Goal: Task Accomplishment & Management: Use online tool/utility

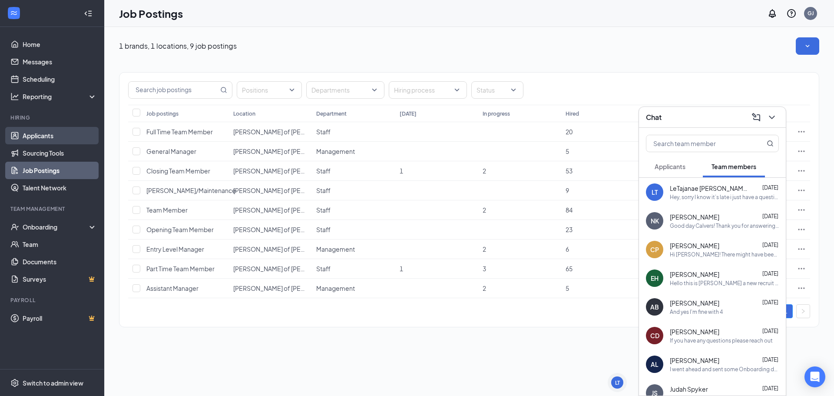
click at [67, 132] on link "Applicants" at bounding box center [60, 135] width 74 height 17
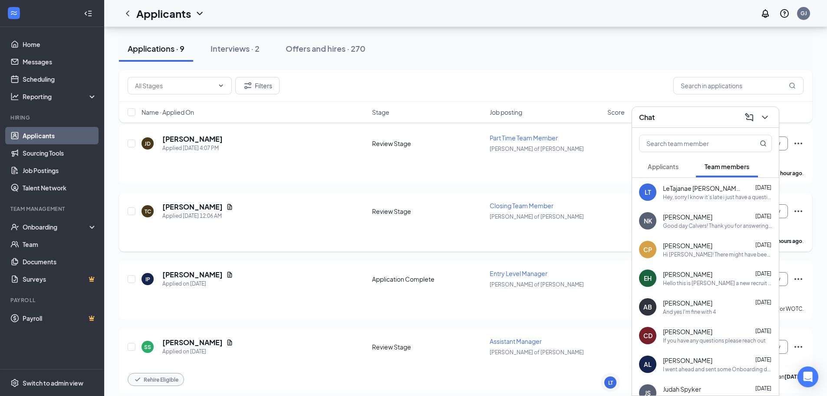
scroll to position [87, 0]
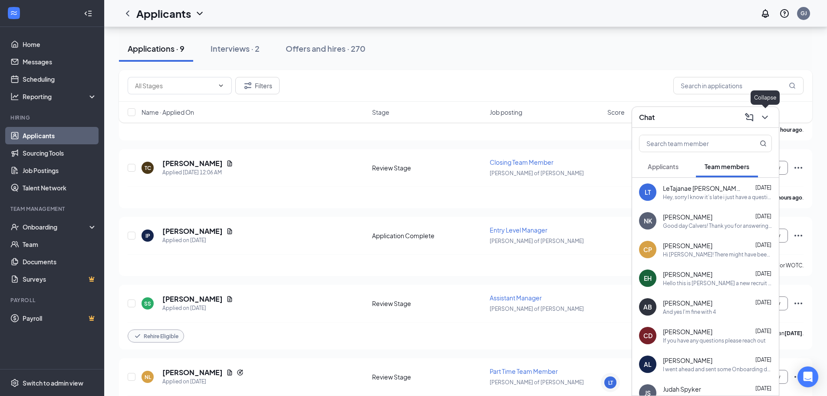
click at [764, 117] on icon "ChevronDown" at bounding box center [765, 117] width 6 height 3
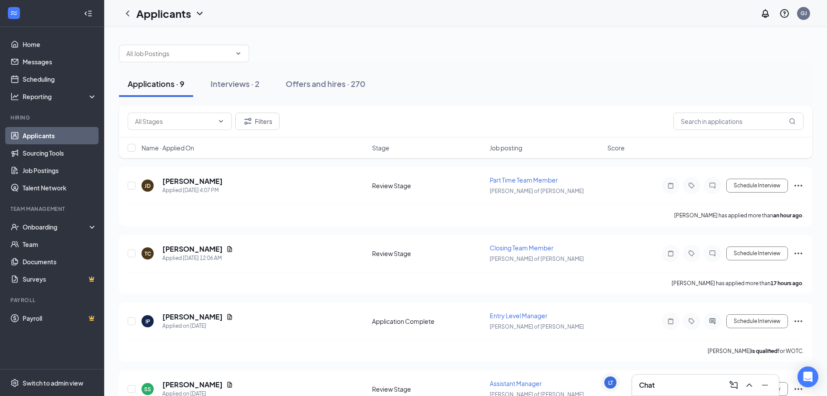
scroll to position [0, 0]
drag, startPoint x: 236, startPoint y: 88, endPoint x: 224, endPoint y: 91, distance: 12.5
click at [236, 89] on div "Interviews · 2" at bounding box center [235, 84] width 49 height 11
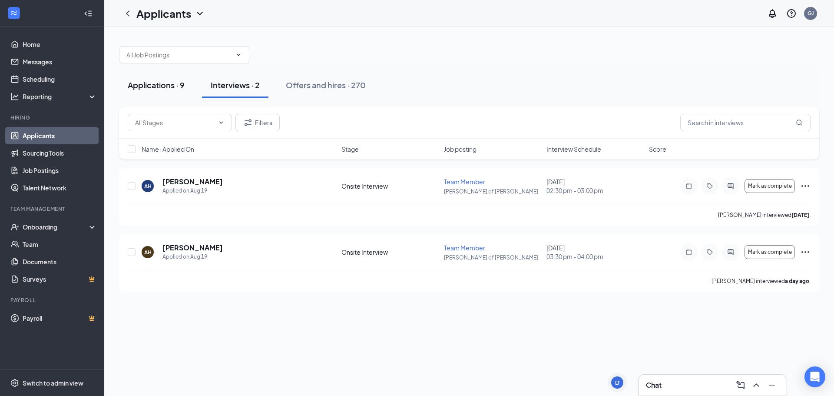
click at [174, 89] on div "Applications · 9" at bounding box center [156, 84] width 57 height 11
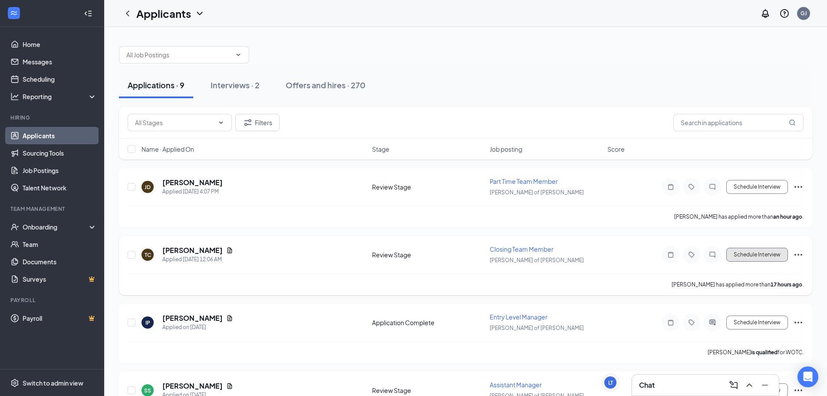
click at [769, 255] on button "Schedule Interview" at bounding box center [758, 255] width 62 height 14
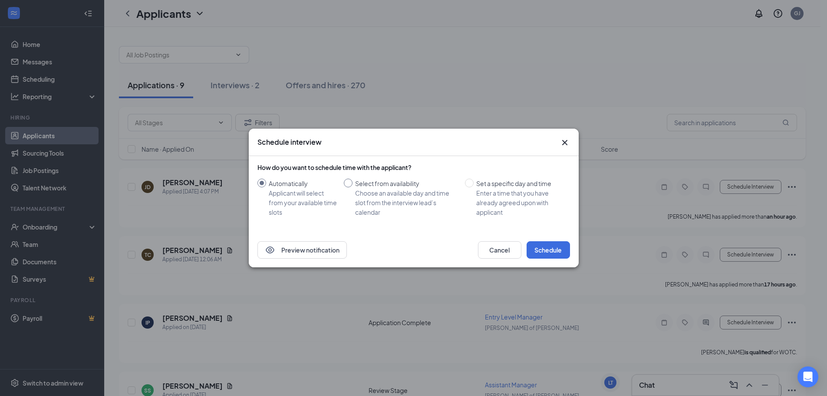
click at [410, 193] on div "Choose an available day and time slot from the interview lead’s calendar" at bounding box center [406, 202] width 103 height 29
click at [353, 187] on input "Select from availability Choose an available day and time slot from the intervi…" at bounding box center [348, 183] width 9 height 9
radio input "true"
radio input "false"
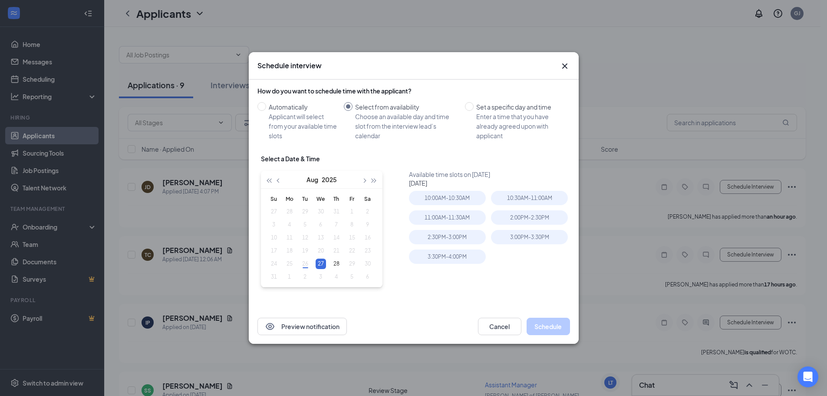
type input "[DATE]"
click at [565, 69] on icon "Cross" at bounding box center [565, 66] width 10 height 10
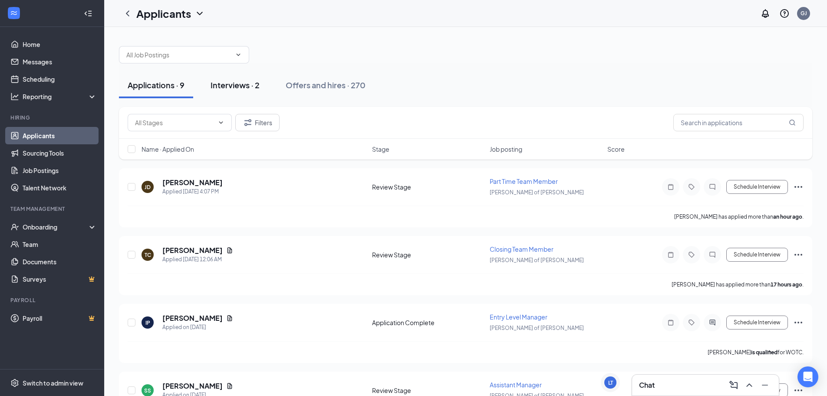
click at [233, 85] on div "Interviews · 2" at bounding box center [235, 84] width 49 height 11
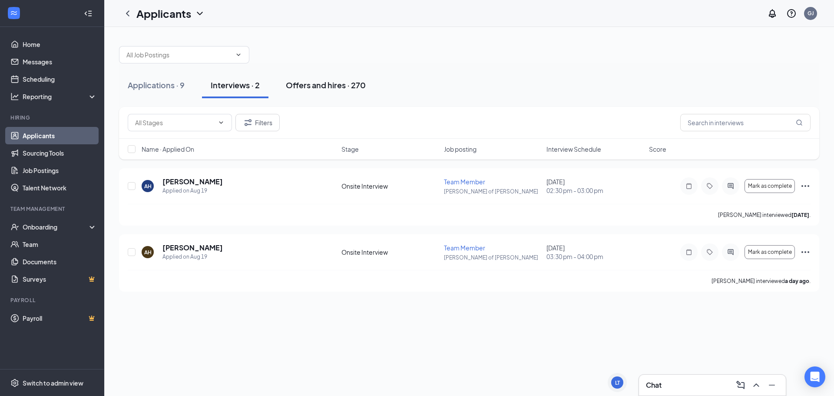
click at [304, 83] on div "Offers and hires · 270" at bounding box center [326, 84] width 80 height 11
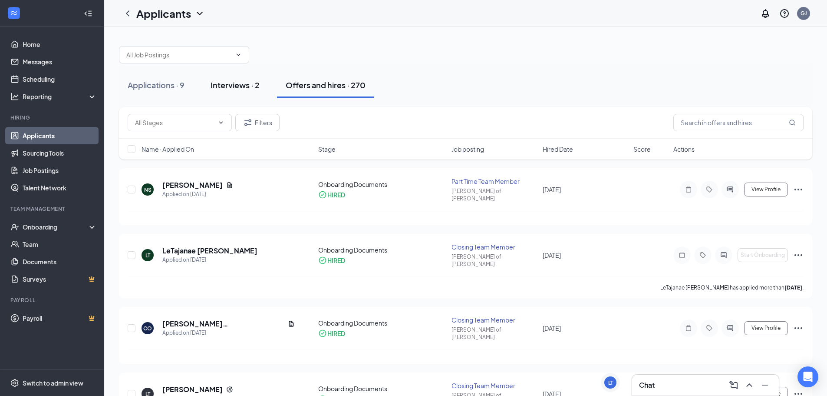
click at [239, 83] on div "Interviews · 2" at bounding box center [235, 84] width 49 height 11
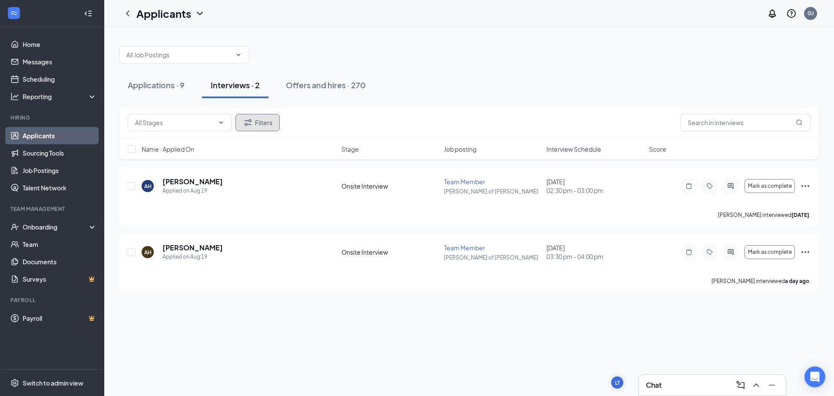
click at [256, 119] on button "Filters" at bounding box center [257, 122] width 44 height 17
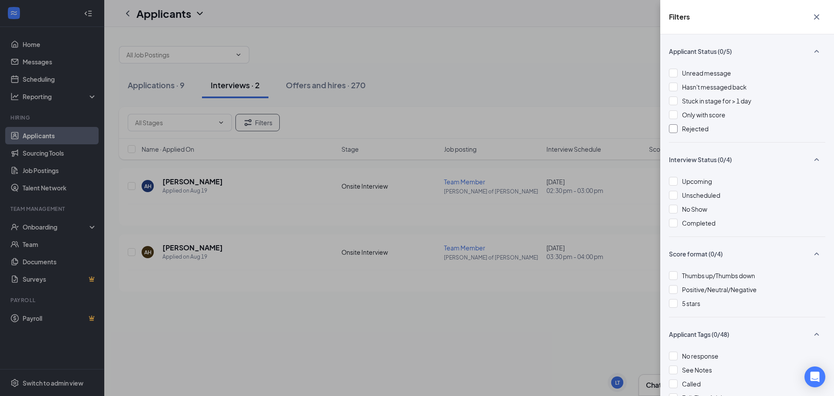
click at [675, 128] on div at bounding box center [673, 128] width 9 height 9
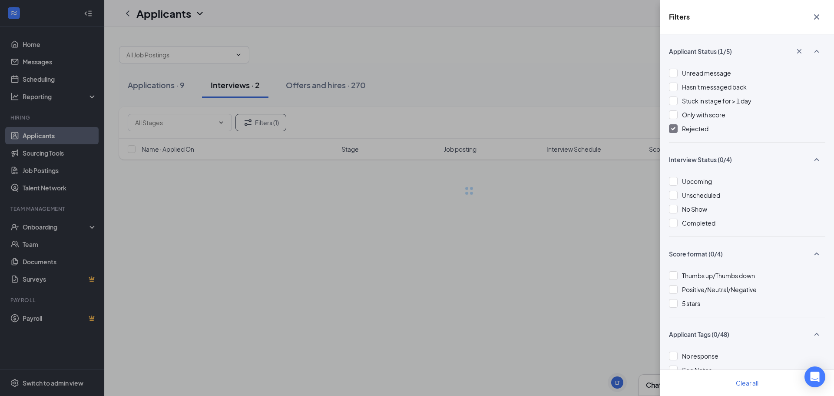
click at [434, 79] on div "Filters Applicant Status (1/5) Unread message Hasn't messaged back Stuck in sta…" at bounding box center [417, 198] width 834 height 396
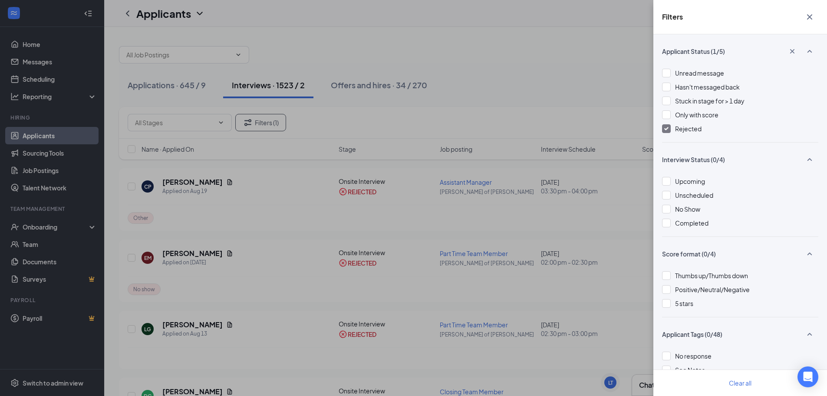
click at [567, 51] on div "Filters Applicant Status (1/5) Unread message Hasn't messaged back Stuck in sta…" at bounding box center [413, 198] width 827 height 396
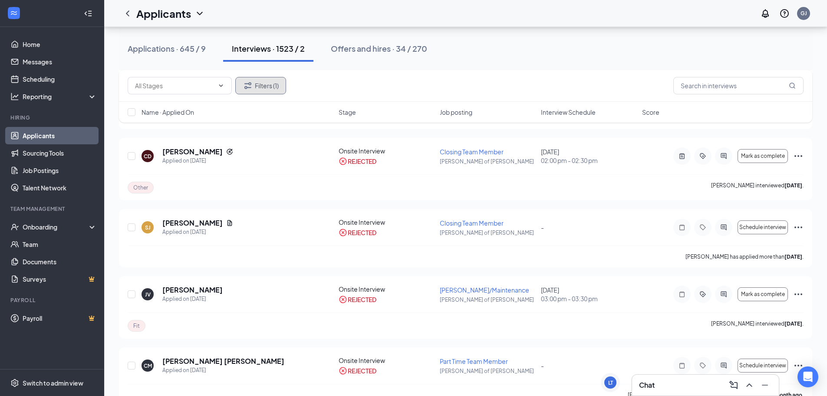
scroll to position [1086, 0]
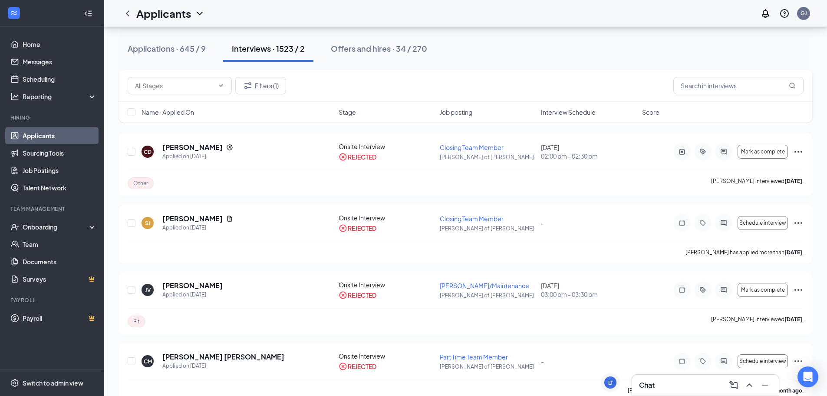
click at [382, 53] on div "Offers and hires · 34 / 270" at bounding box center [379, 48] width 96 height 11
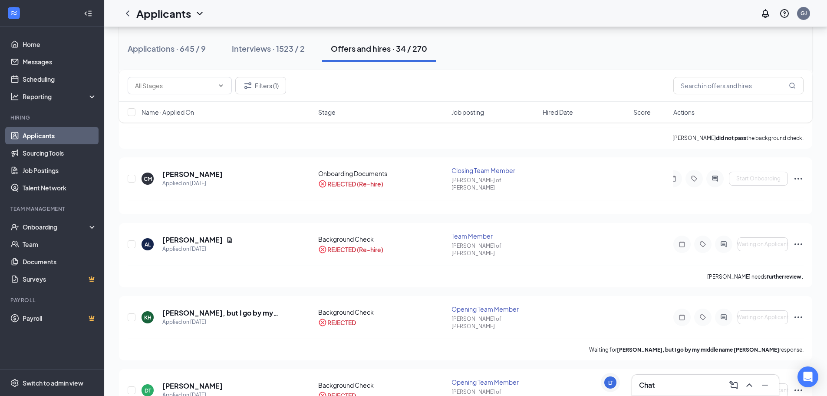
scroll to position [347, 0]
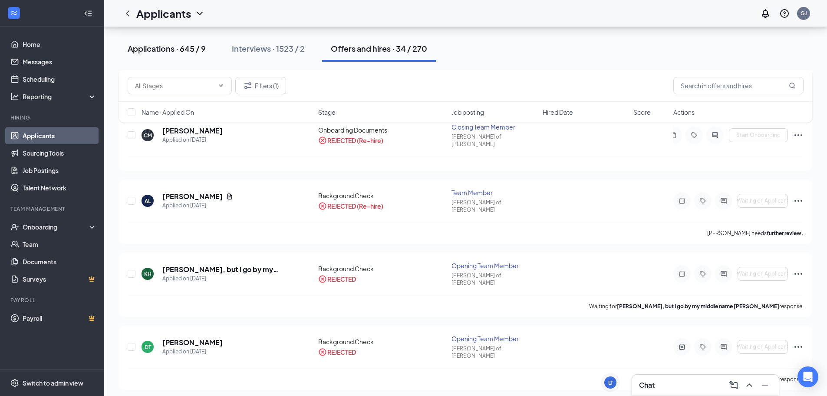
click at [156, 46] on div "Applications · 645 / 9" at bounding box center [167, 48] width 78 height 11
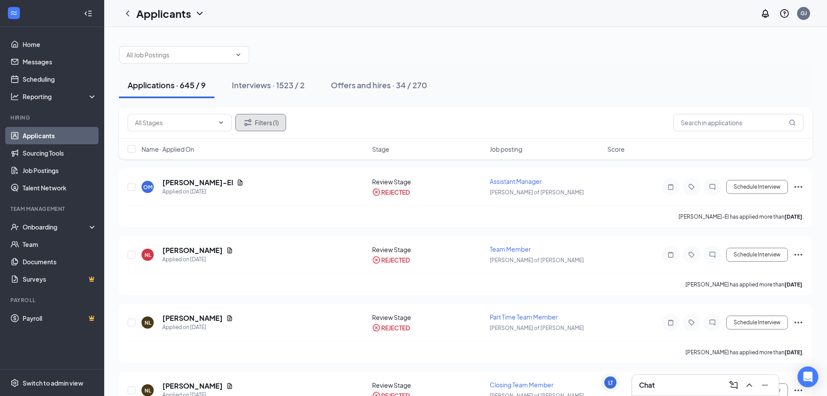
click at [271, 122] on button "Filters (1)" at bounding box center [260, 122] width 51 height 17
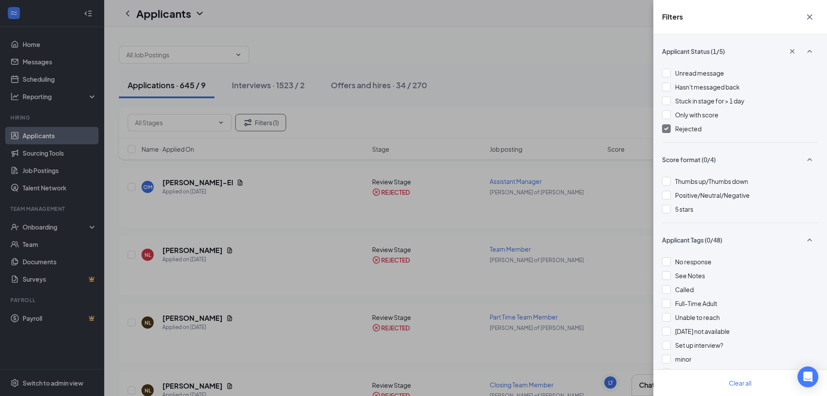
click at [667, 127] on img at bounding box center [667, 128] width 4 height 3
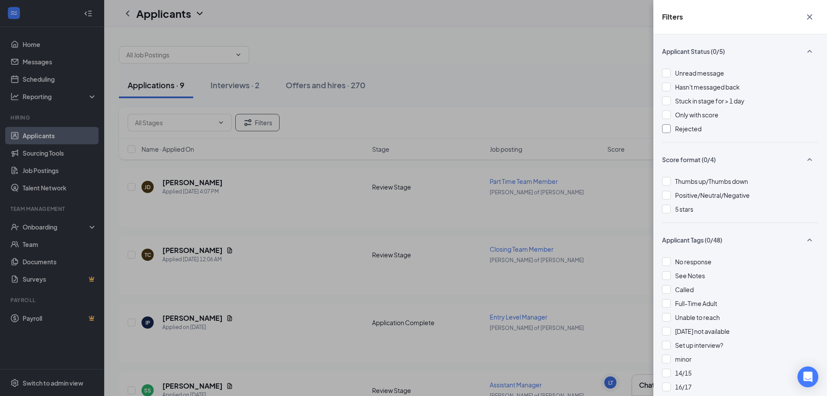
click at [585, 60] on div "Filters Applicant Status (0/5) Unread message Hasn't messaged back Stuck in sta…" at bounding box center [413, 198] width 827 height 396
click at [609, 40] on div "Filters Applicant Status (0/5) Unread message Hasn't messaged back Stuck in sta…" at bounding box center [413, 198] width 827 height 396
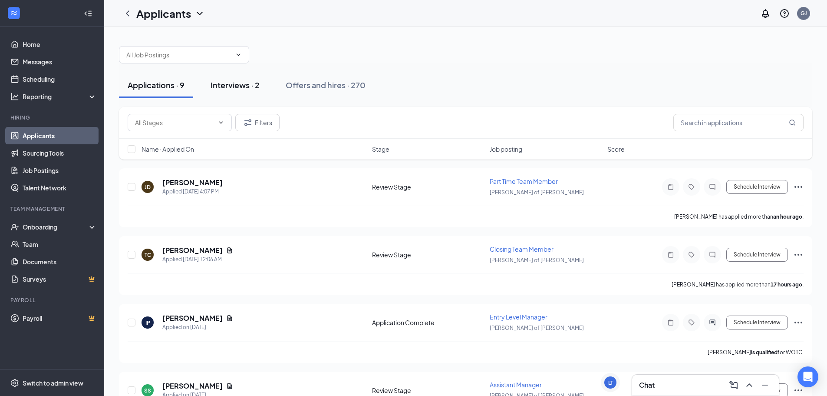
click at [244, 81] on div "Interviews · 2" at bounding box center [235, 84] width 49 height 11
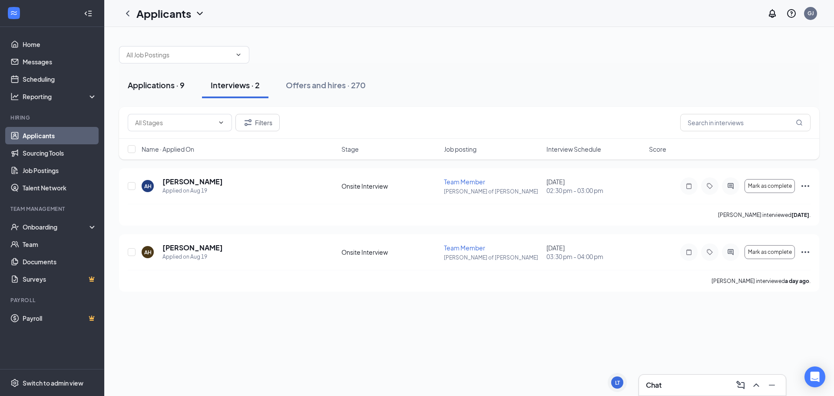
click at [177, 85] on div "Applications · 9" at bounding box center [156, 84] width 57 height 11
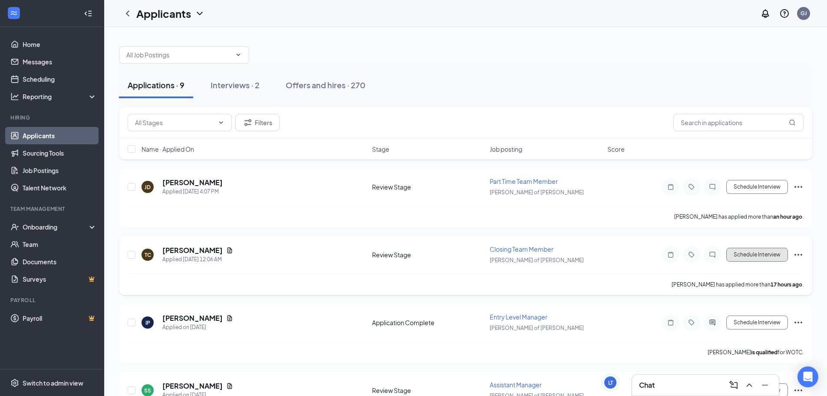
click at [736, 256] on button "Schedule Interview" at bounding box center [758, 255] width 62 height 14
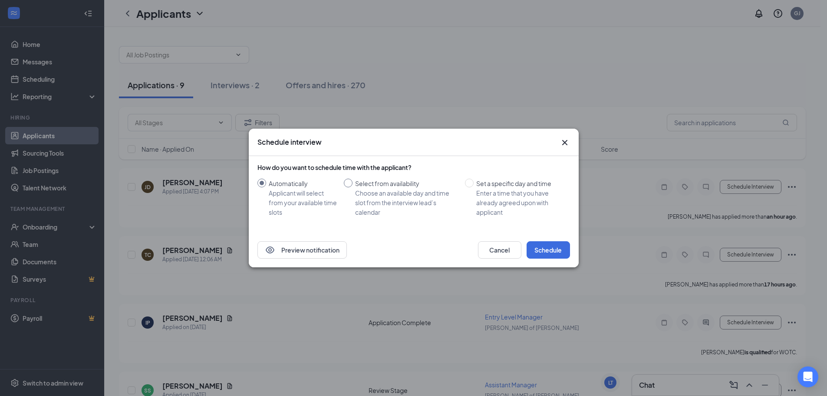
click at [410, 192] on div "Choose an available day and time slot from the interview lead’s calendar" at bounding box center [406, 202] width 103 height 29
click at [353, 187] on input "Select from availability Choose an available day and time slot from the intervi…" at bounding box center [348, 183] width 9 height 9
radio input "true"
radio input "false"
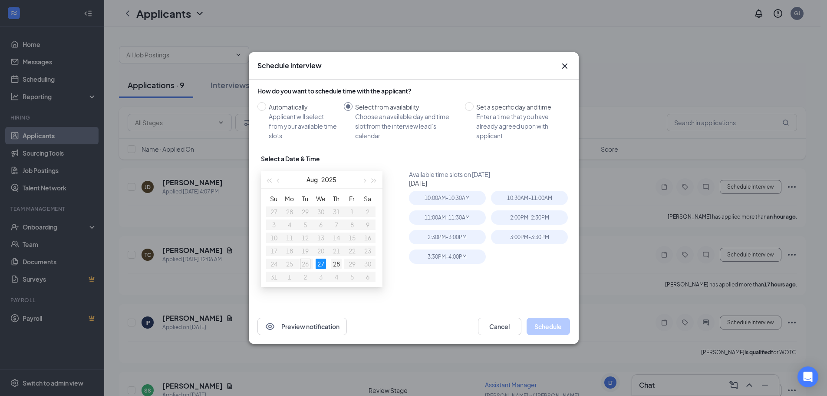
type input "[DATE]"
click at [334, 260] on div "28" at bounding box center [336, 263] width 10 height 10
click at [513, 220] on div "3:30PM - 4:00PM" at bounding box center [529, 217] width 77 height 14
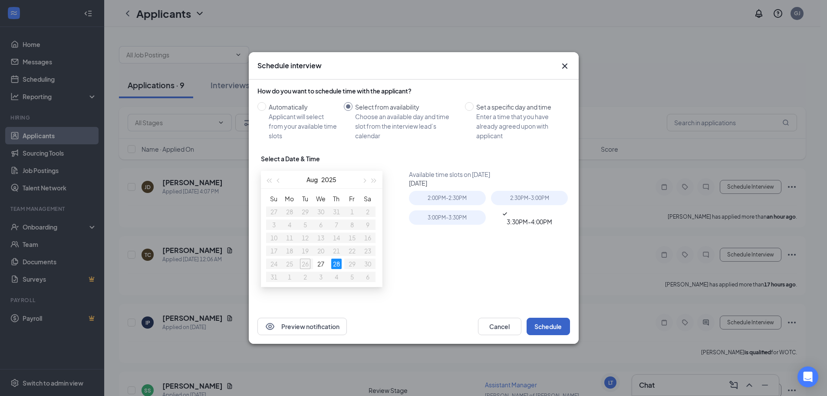
click at [546, 325] on button "Schedule" at bounding box center [548, 326] width 43 height 17
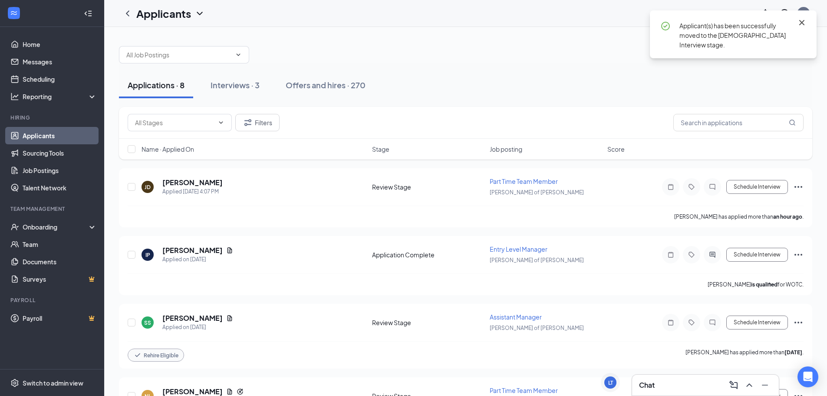
click at [803, 20] on icon "Cross" at bounding box center [802, 22] width 10 height 10
click at [521, 73] on div "Applications · 8 Interviews · 3 Offers and hires · 270" at bounding box center [466, 85] width 694 height 26
click at [256, 84] on div "Interviews · 3" at bounding box center [235, 84] width 49 height 11
